Goal: Task Accomplishment & Management: Use online tool/utility

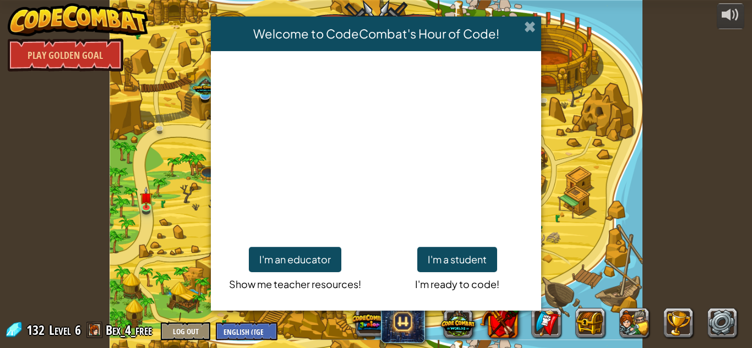
click at [529, 32] on span at bounding box center [530, 27] width 12 height 12
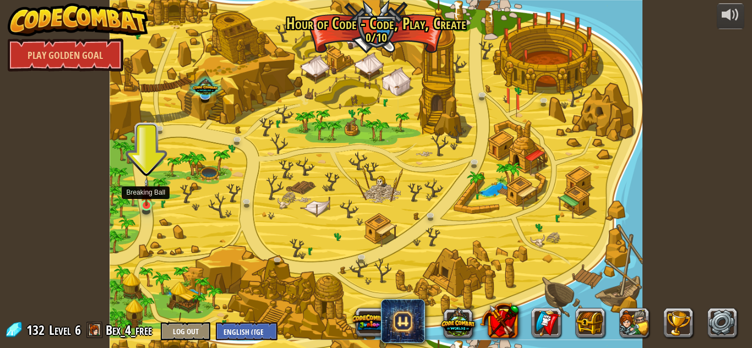
click at [148, 205] on img at bounding box center [146, 192] width 13 height 29
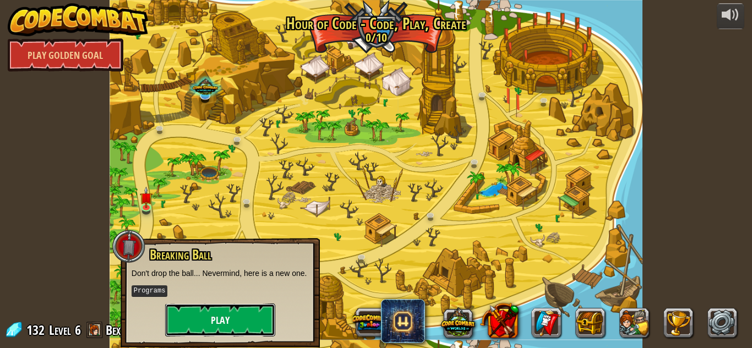
click at [207, 331] on button "Play" at bounding box center [220, 320] width 110 height 33
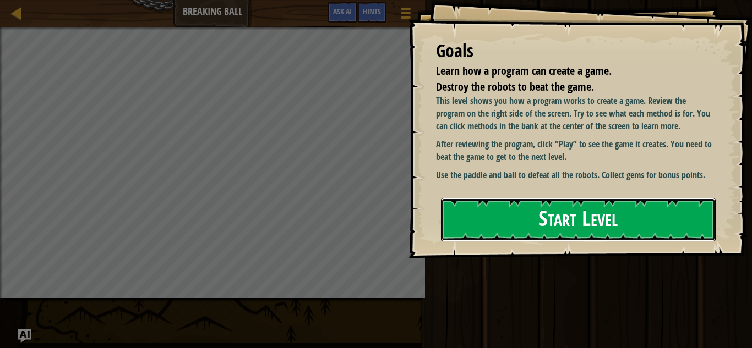
click at [573, 220] on button "Start Level" at bounding box center [578, 219] width 275 height 43
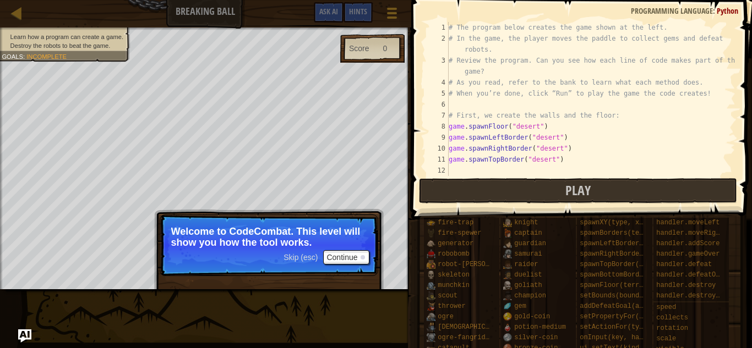
click at [321, 252] on div "Skip (esc) Continue" at bounding box center [325, 257] width 85 height 14
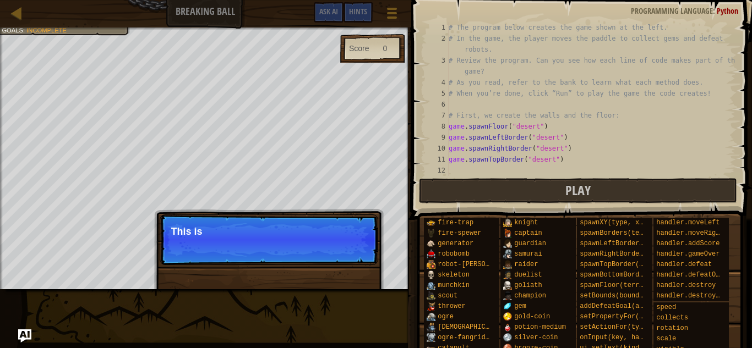
click at [340, 286] on div "Skip (esc) Continue This is" at bounding box center [269, 296] width 230 height 163
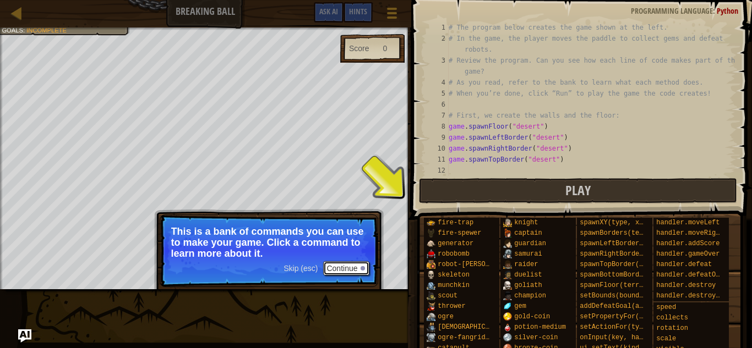
click at [343, 265] on button "Continue" at bounding box center [346, 268] width 46 height 14
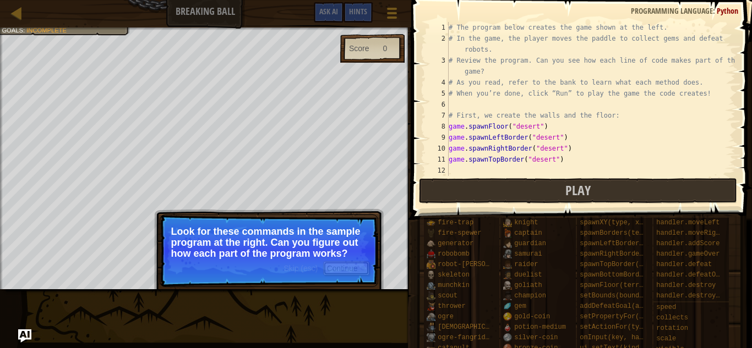
click at [354, 265] on button "Continue" at bounding box center [346, 268] width 46 height 14
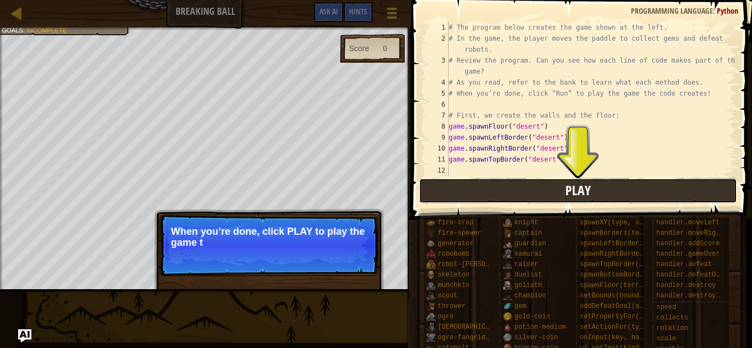
click at [477, 197] on button "Play" at bounding box center [578, 190] width 318 height 25
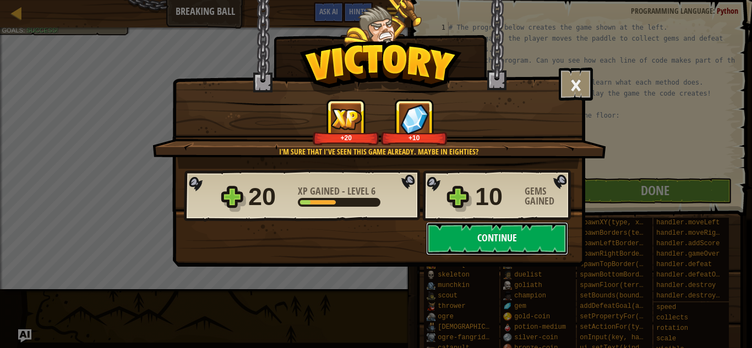
click at [511, 235] on button "Continue" at bounding box center [497, 238] width 142 height 33
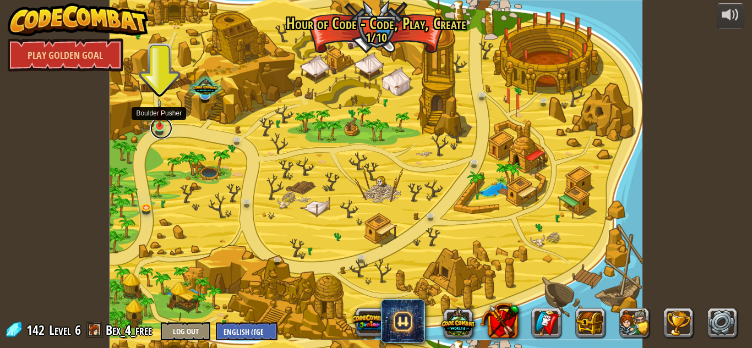
click at [165, 127] on link at bounding box center [161, 128] width 22 height 22
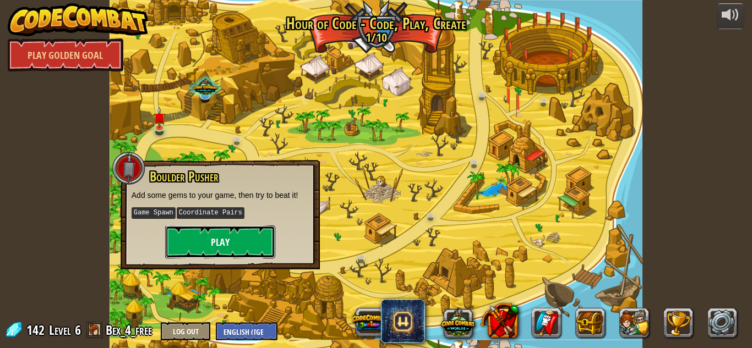
click at [199, 239] on button "Play" at bounding box center [220, 242] width 110 height 33
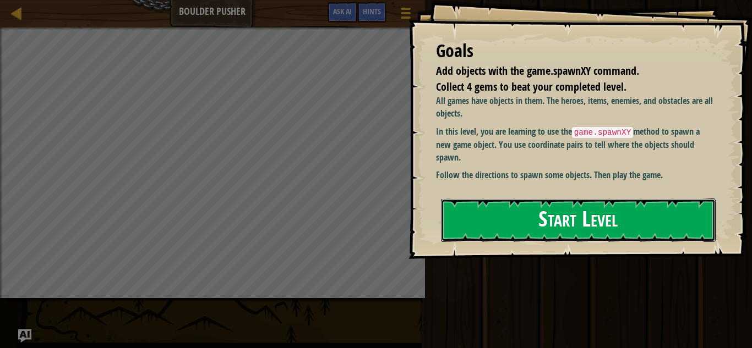
click at [534, 227] on button "Start Level" at bounding box center [578, 220] width 275 height 43
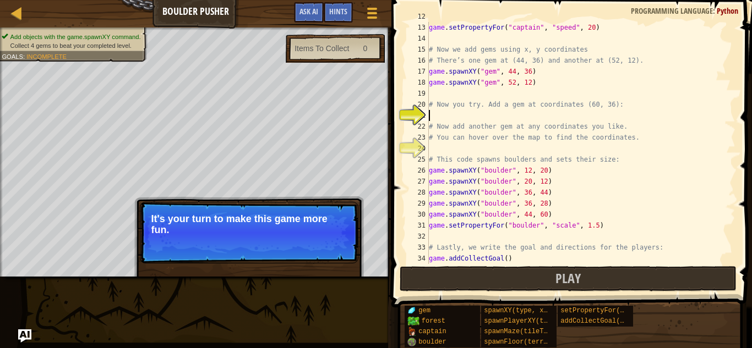
scroll to position [132, 0]
click at [309, 239] on button "Continue" at bounding box center [326, 245] width 46 height 14
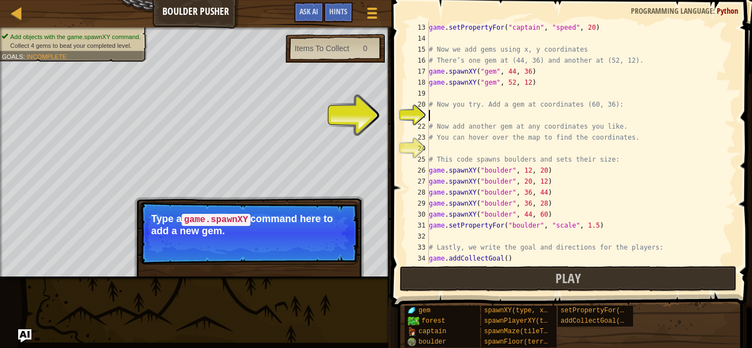
click at [433, 112] on div "game . setPropertyFor ( "captain" , "speed" , 20 ) # Now we add gems using x, y…" at bounding box center [581, 154] width 309 height 264
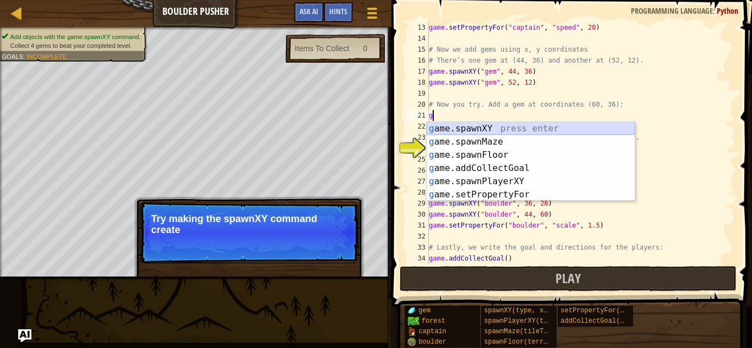
click at [479, 127] on div "g ame.spawnXY press enter g ame.spawnMaze press enter g ame.spawnFloor press en…" at bounding box center [531, 175] width 208 height 106
type textarea "game.spawnXY("gem", 60, 36)"
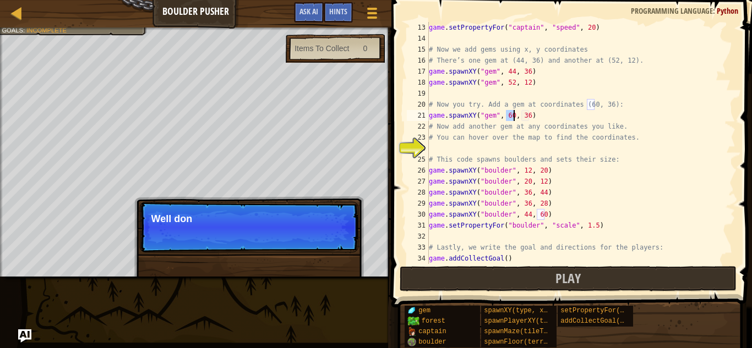
click at [467, 151] on div "game . setPropertyFor ( "captain" , "speed" , 20 ) # Now we add gems using x, y…" at bounding box center [581, 154] width 309 height 264
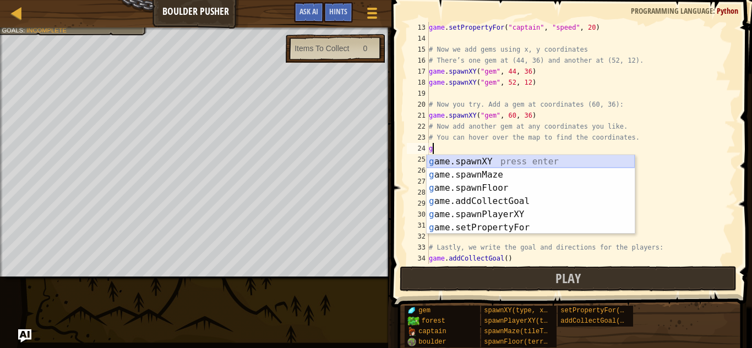
click at [460, 163] on div "g ame.spawnXY press enter g ame.spawnMaze press enter g ame.spawnFloor press en…" at bounding box center [531, 208] width 208 height 106
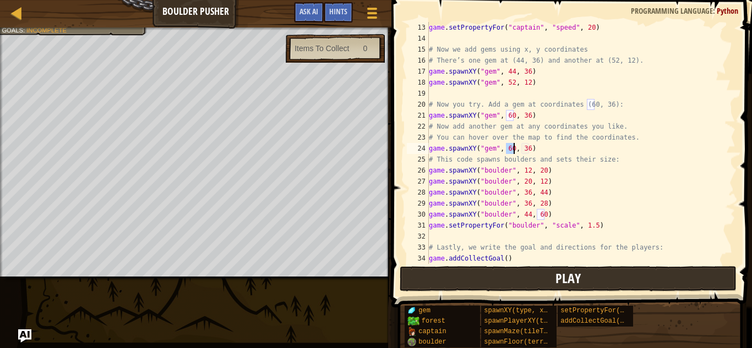
type textarea "game.spawnXY("gem", 60, 36)"
click at [420, 272] on button "Play" at bounding box center [568, 278] width 337 height 25
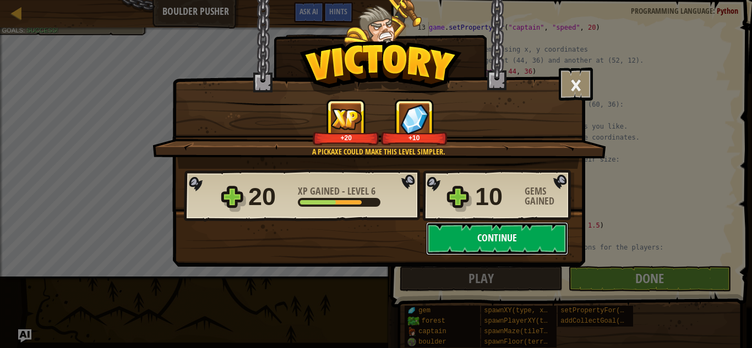
click at [434, 227] on button "Continue" at bounding box center [497, 238] width 142 height 33
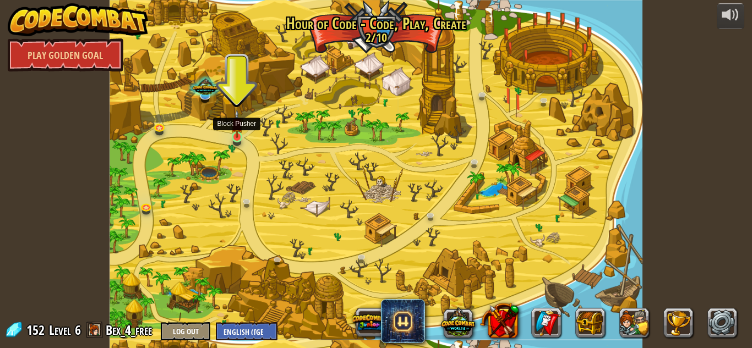
click at [236, 136] on img at bounding box center [237, 124] width 13 height 29
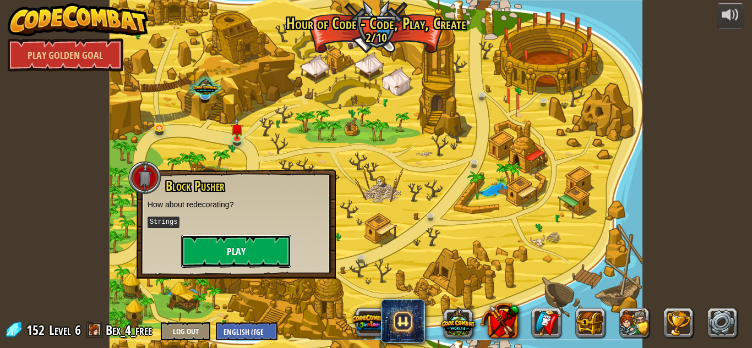
click at [200, 256] on button "Play" at bounding box center [236, 251] width 110 height 33
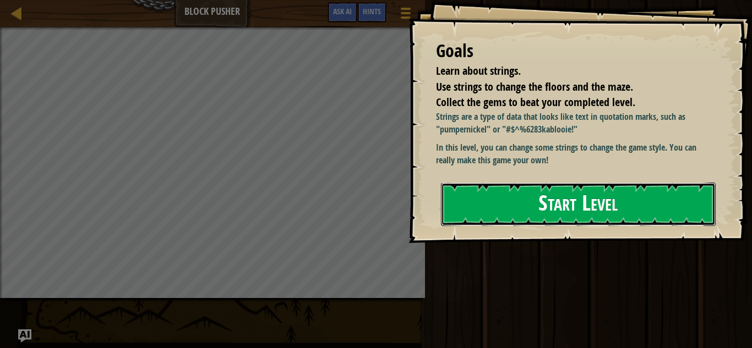
click at [485, 216] on button "Start Level" at bounding box center [578, 204] width 275 height 43
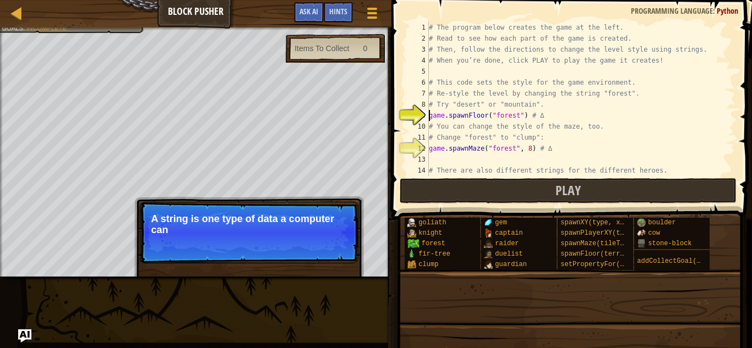
scroll to position [11, 0]
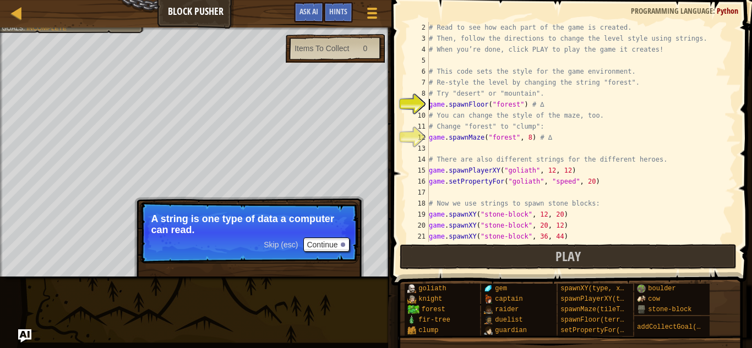
click at [305, 230] on p "A string is one type of data a computer can read." at bounding box center [248, 225] width 195 height 22
click at [297, 232] on p "A string is one type of data a computer can read." at bounding box center [248, 225] width 195 height 22
click at [327, 242] on button "Continue" at bounding box center [326, 245] width 46 height 14
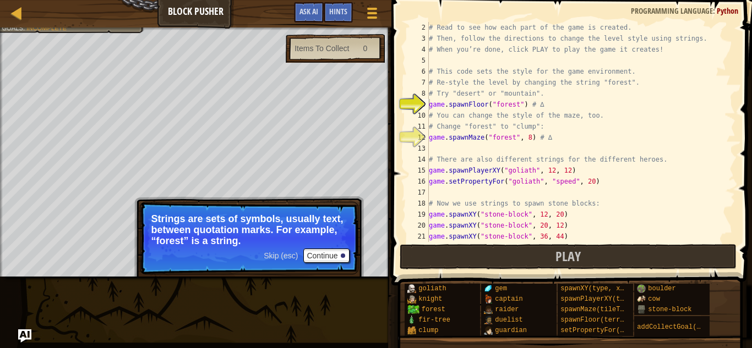
click at [298, 230] on p "Strings are sets of symbols, usually text, between quotation marks. For example…" at bounding box center [248, 230] width 195 height 33
click at [317, 251] on button "Continue" at bounding box center [326, 256] width 46 height 14
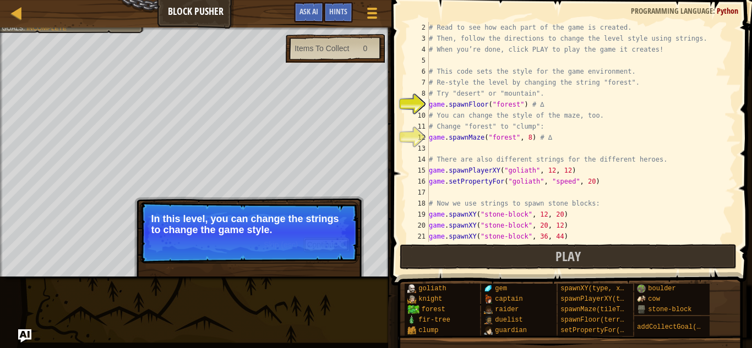
click at [324, 249] on button "Continue" at bounding box center [326, 245] width 46 height 14
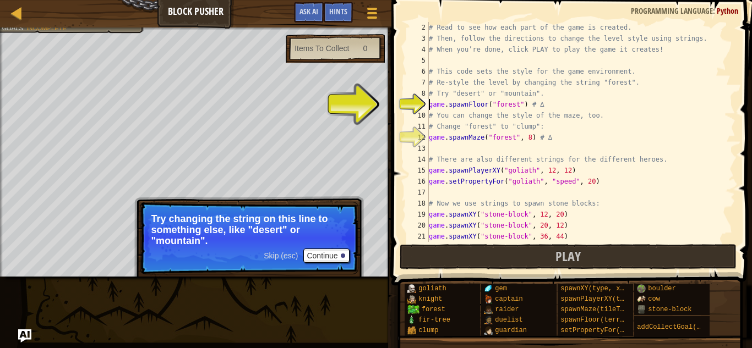
click at [479, 103] on div "# Read to see how each part of the game is created. # Then, follow the directio…" at bounding box center [581, 143] width 309 height 242
click at [472, 106] on div "# Read to see how each part of the game is created. # Then, follow the directio…" at bounding box center [581, 143] width 309 height 242
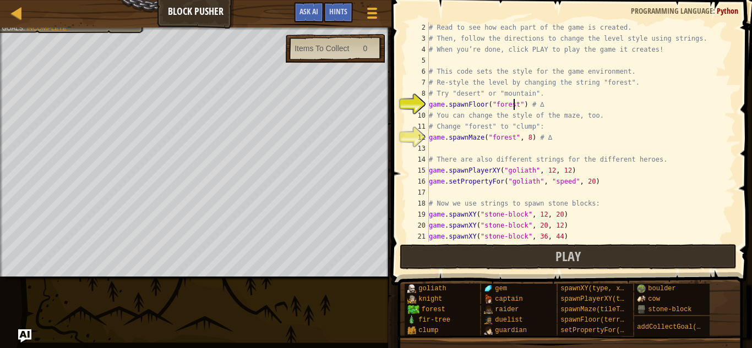
click at [515, 105] on div "# Read to see how each part of the game is created. # Then, follow the directio…" at bounding box center [581, 143] width 309 height 242
click at [520, 104] on div "# Read to see how each part of the game is created. # Then, follow the directio…" at bounding box center [581, 143] width 309 height 242
click at [517, 109] on div "# Read to see how each part of the game is created. # Then, follow the directio…" at bounding box center [581, 143] width 309 height 242
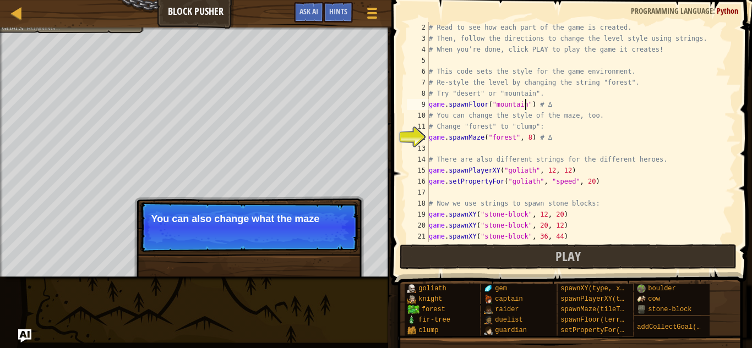
scroll to position [5, 14]
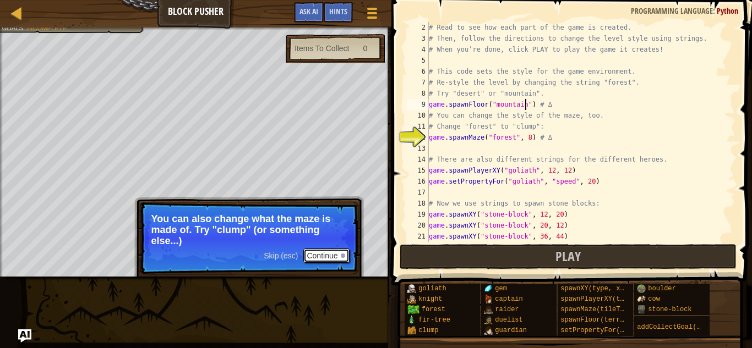
click at [323, 252] on button "Continue" at bounding box center [326, 256] width 46 height 14
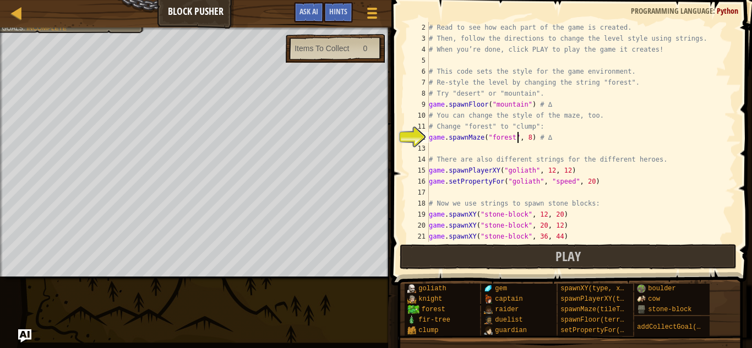
click at [516, 138] on div "# Read to see how each part of the game is created. # Then, follow the directio…" at bounding box center [581, 143] width 309 height 242
click at [514, 140] on div "# Read to see how each part of the game is created. # Then, follow the directio…" at bounding box center [581, 143] width 309 height 242
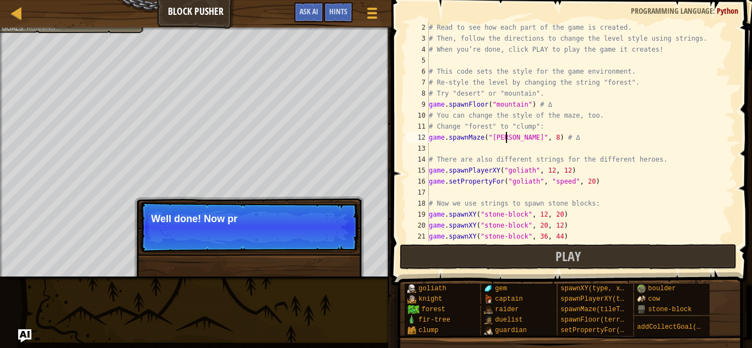
scroll to position [5, 12]
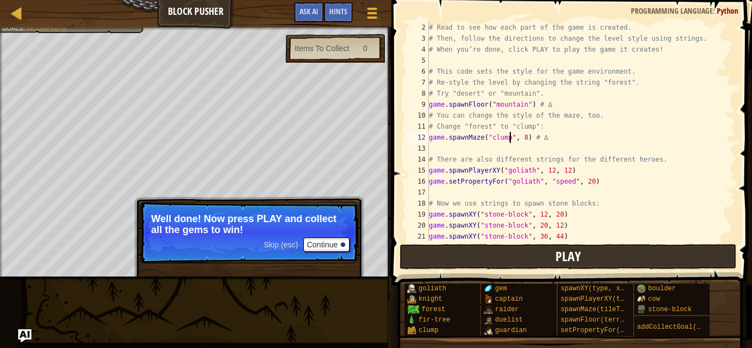
type textarea "game.spawnMaze("clump", 8) # ∆"
click at [501, 256] on button "Play" at bounding box center [568, 256] width 337 height 25
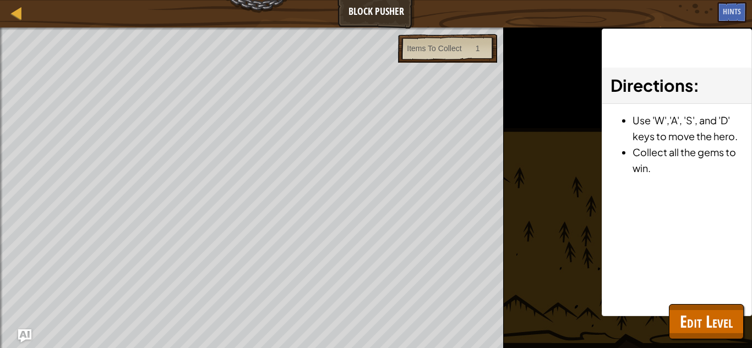
drag, startPoint x: 0, startPoint y: 326, endPoint x: 0, endPoint y: 374, distance: 47.9
click at [0, 11] on html "Map Block Pusher Game Menu Done Hints Ask AI 1 הההההההההההההההההההההההההההההההה…" at bounding box center [376, 5] width 752 height 11
click at [0, 274] on div "Learn about strings. Use strings to change the floors and the maze. Collect the…" at bounding box center [252, 188] width 504 height 321
click at [0, 272] on div "Learn about strings. Use strings to change the floors and the maze. Collect the…" at bounding box center [252, 188] width 504 height 321
click at [0, 105] on div "Learn about strings. Use strings to change the floors and the maze. Collect the…" at bounding box center [252, 188] width 504 height 321
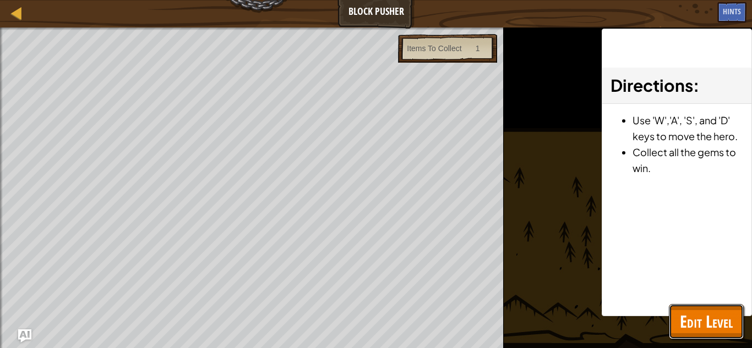
click at [680, 324] on span "Edit Level" at bounding box center [706, 321] width 53 height 23
